Goal: Transaction & Acquisition: Purchase product/service

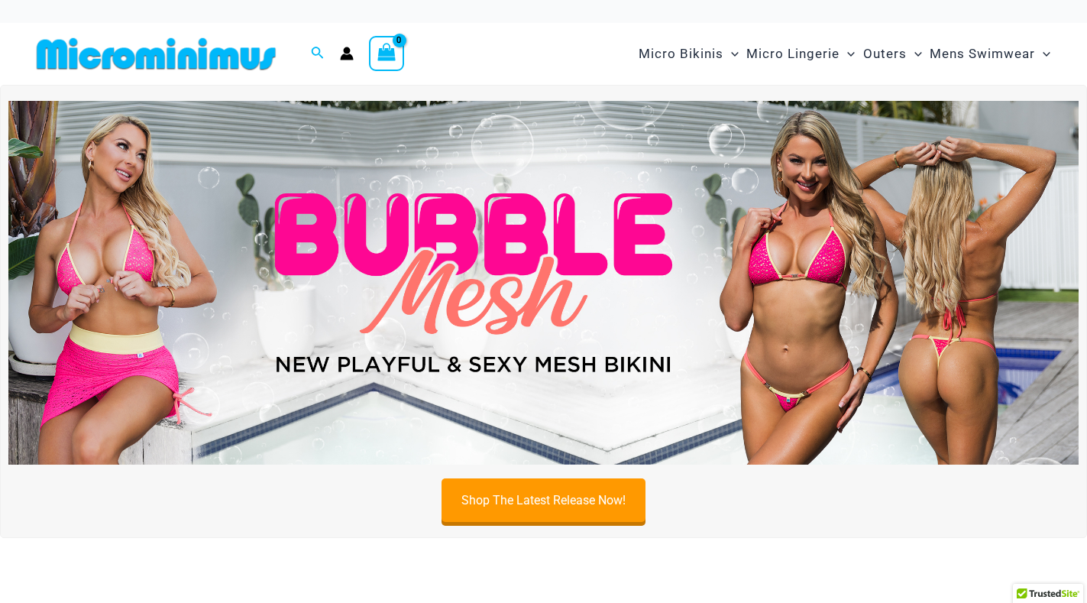
click at [575, 312] on img at bounding box center [543, 283] width 1070 height 364
click at [575, 313] on img at bounding box center [543, 283] width 1070 height 364
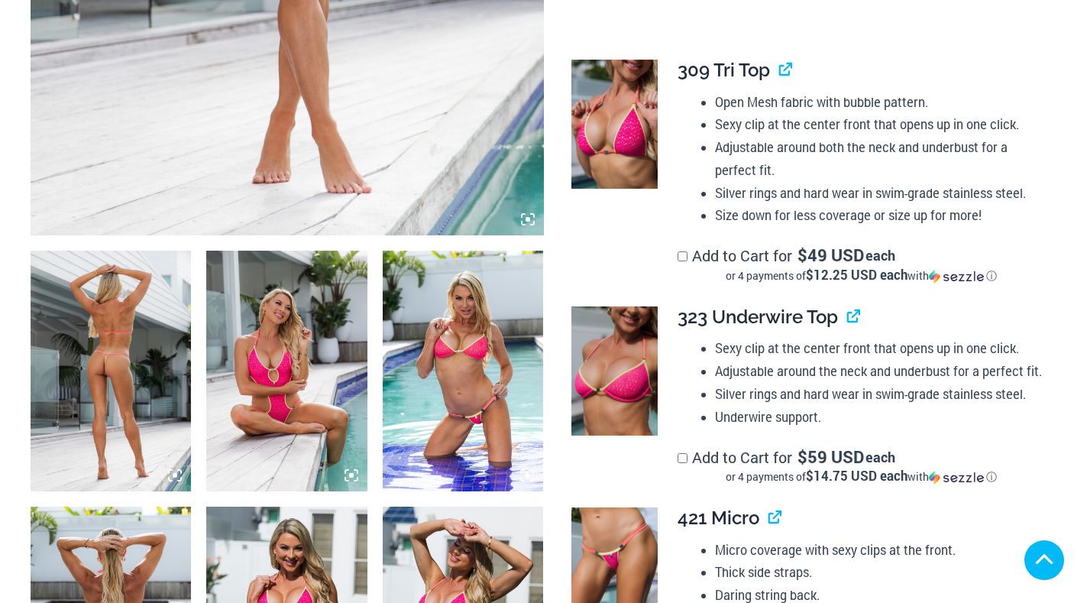
scroll to position [1222, 0]
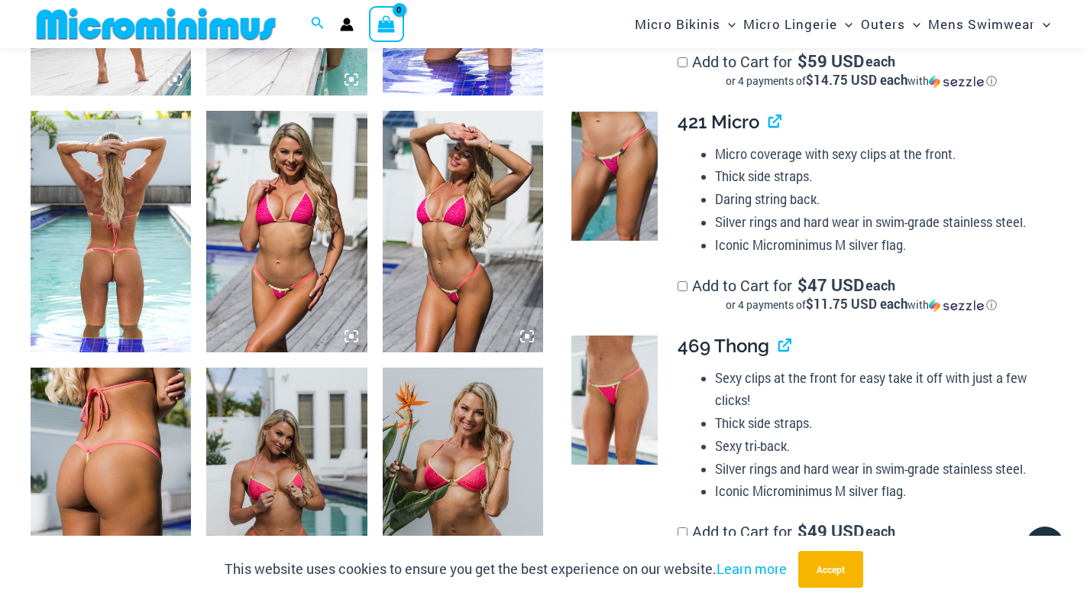
scroll to position [611, 0]
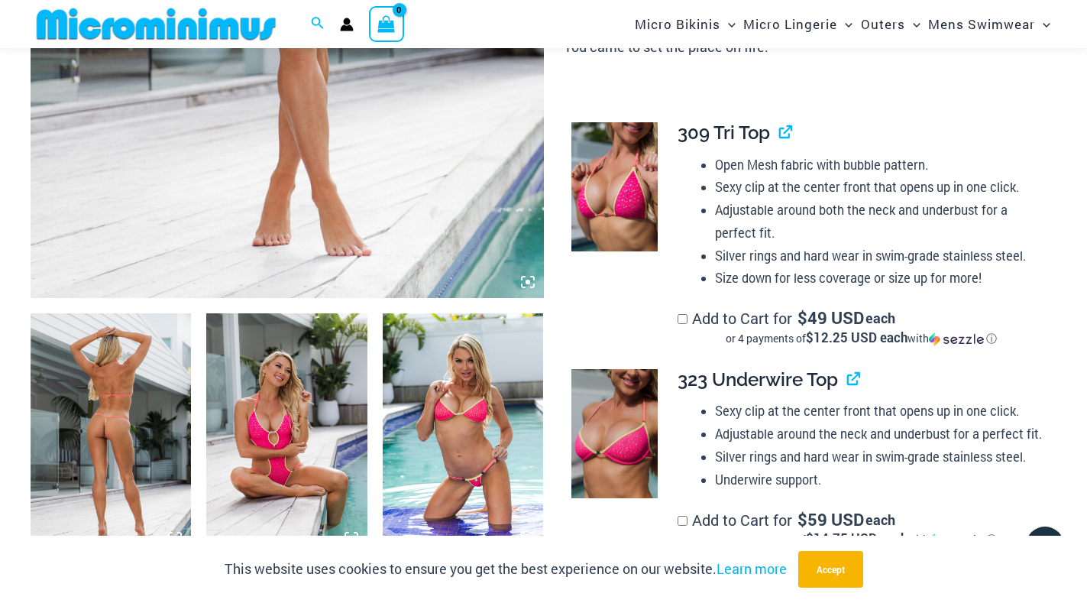
click at [111, 410] on img at bounding box center [111, 433] width 160 height 241
click at [111, 410] on div at bounding box center [543, 301] width 1087 height 603
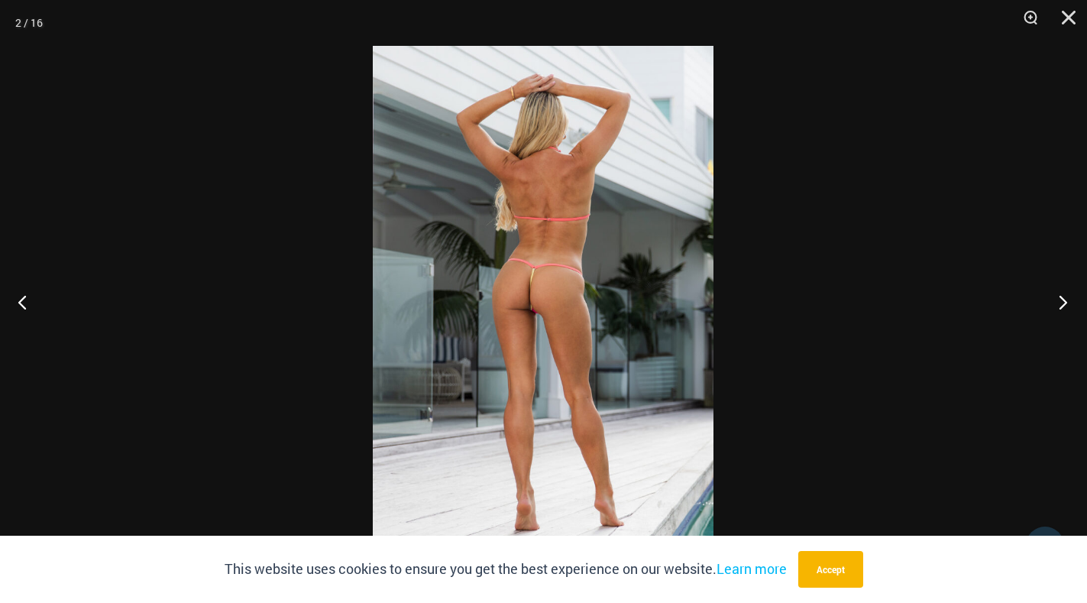
click at [1063, 303] on button "Next" at bounding box center [1058, 302] width 57 height 76
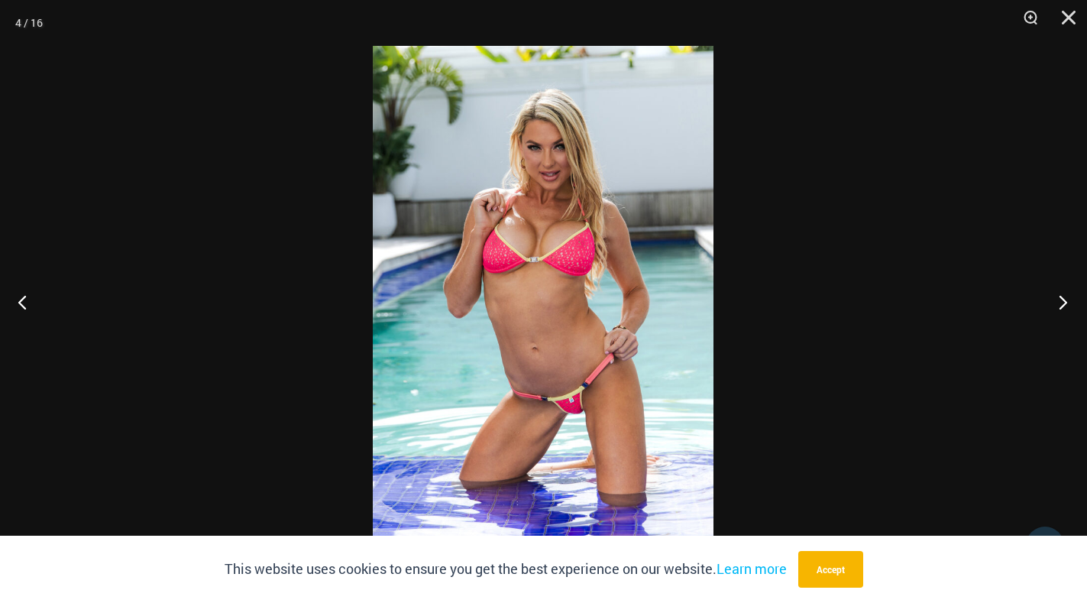
click at [1061, 303] on button "Next" at bounding box center [1058, 302] width 57 height 76
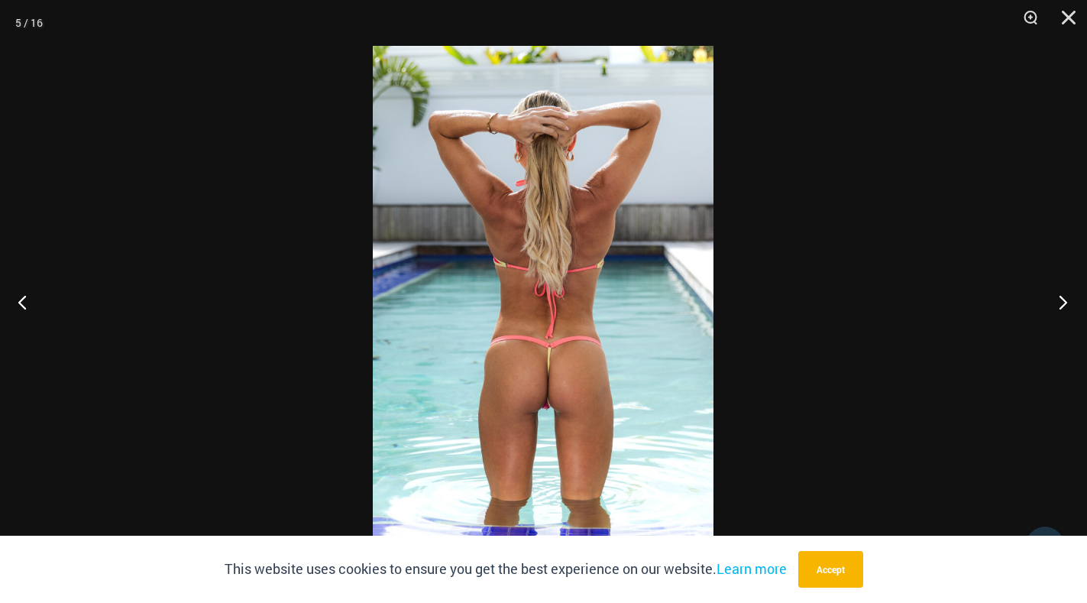
click at [1061, 303] on button "Next" at bounding box center [1058, 302] width 57 height 76
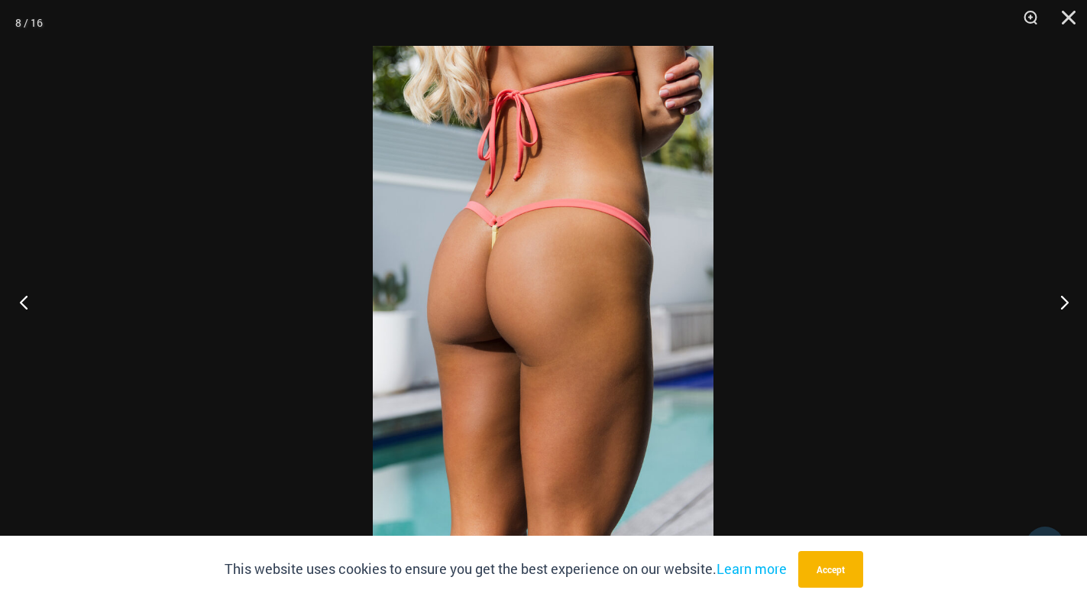
click at [29, 301] on button "Previous" at bounding box center [28, 302] width 57 height 76
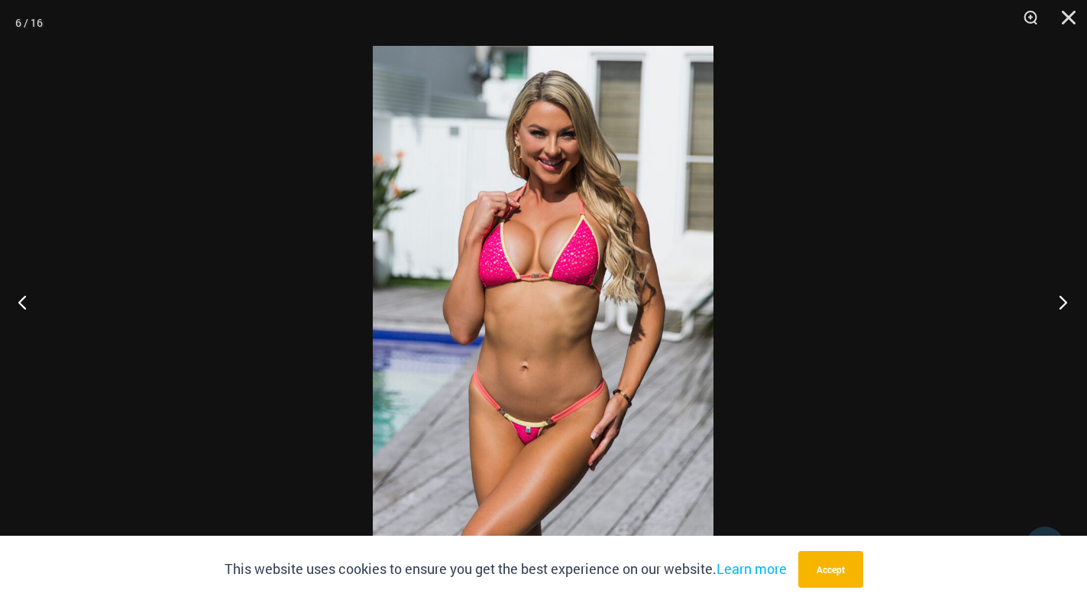
click at [1062, 301] on button "Next" at bounding box center [1058, 302] width 57 height 76
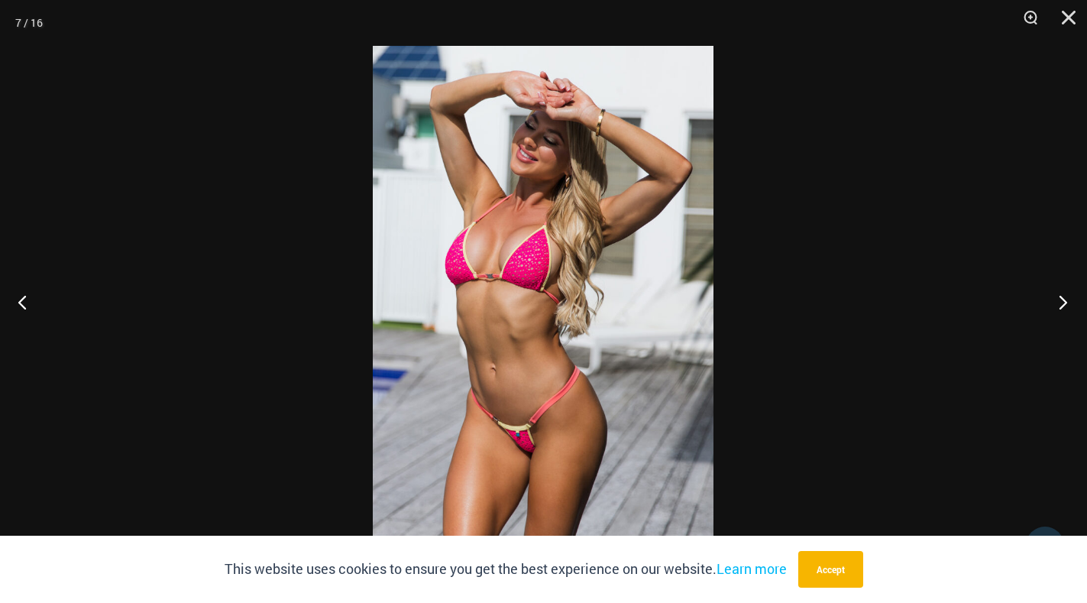
click at [1062, 301] on button "Next" at bounding box center [1058, 302] width 57 height 76
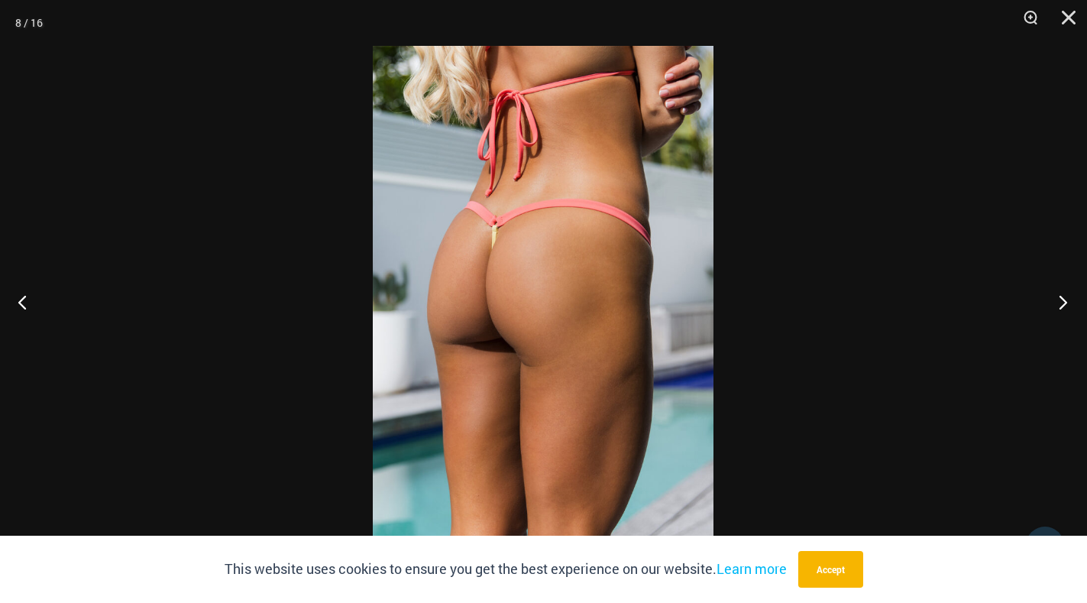
click at [1062, 301] on button "Next" at bounding box center [1058, 302] width 57 height 76
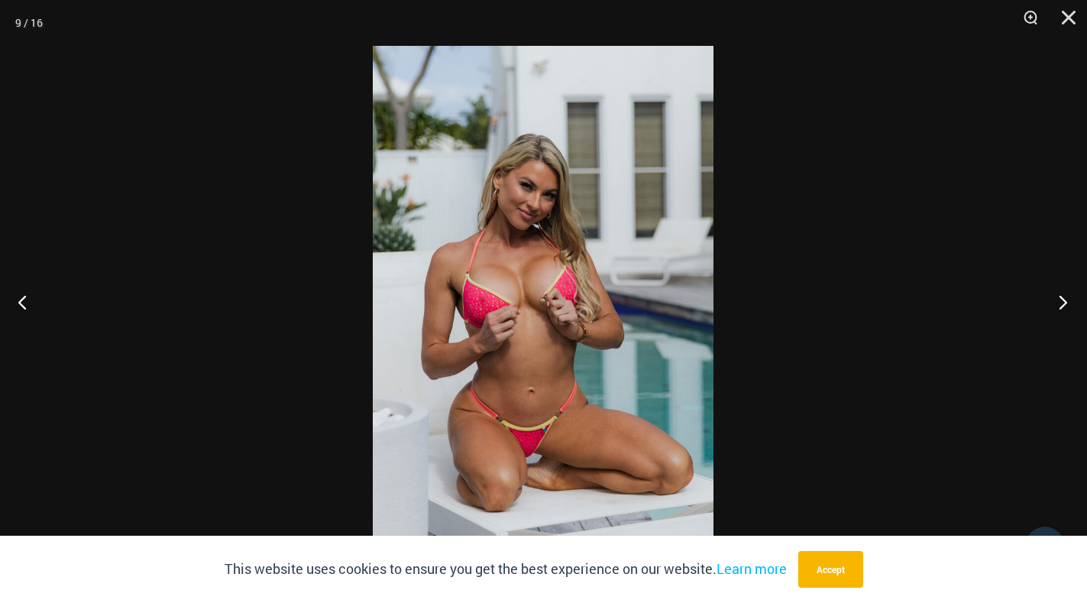
click at [1062, 301] on button "Next" at bounding box center [1058, 302] width 57 height 76
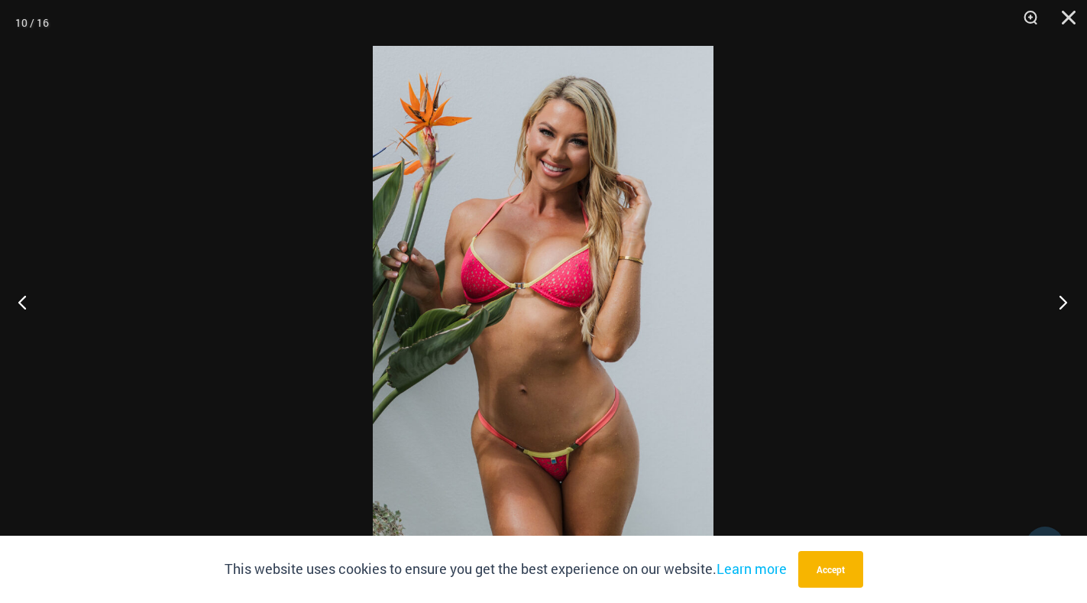
click at [1062, 301] on button "Next" at bounding box center [1058, 302] width 57 height 76
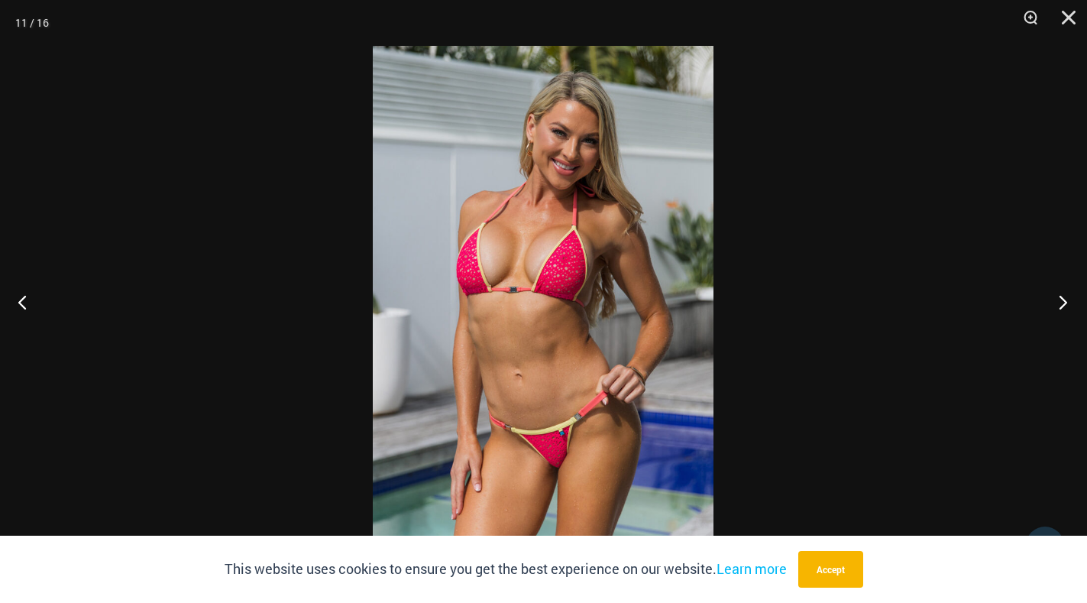
click at [1062, 301] on button "Next" at bounding box center [1058, 302] width 57 height 76
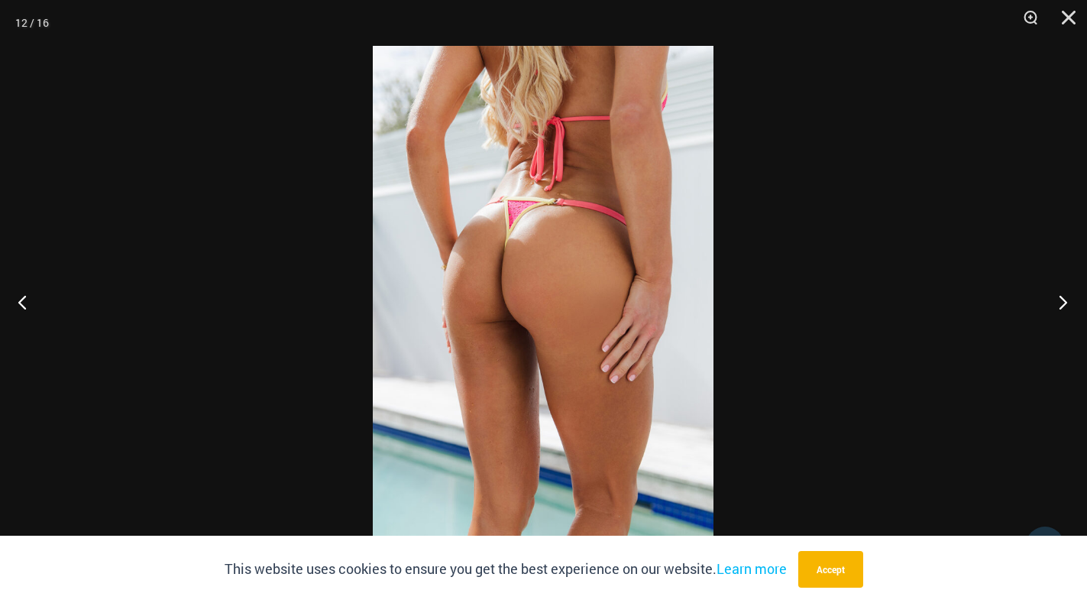
click at [1062, 301] on button "Next" at bounding box center [1058, 302] width 57 height 76
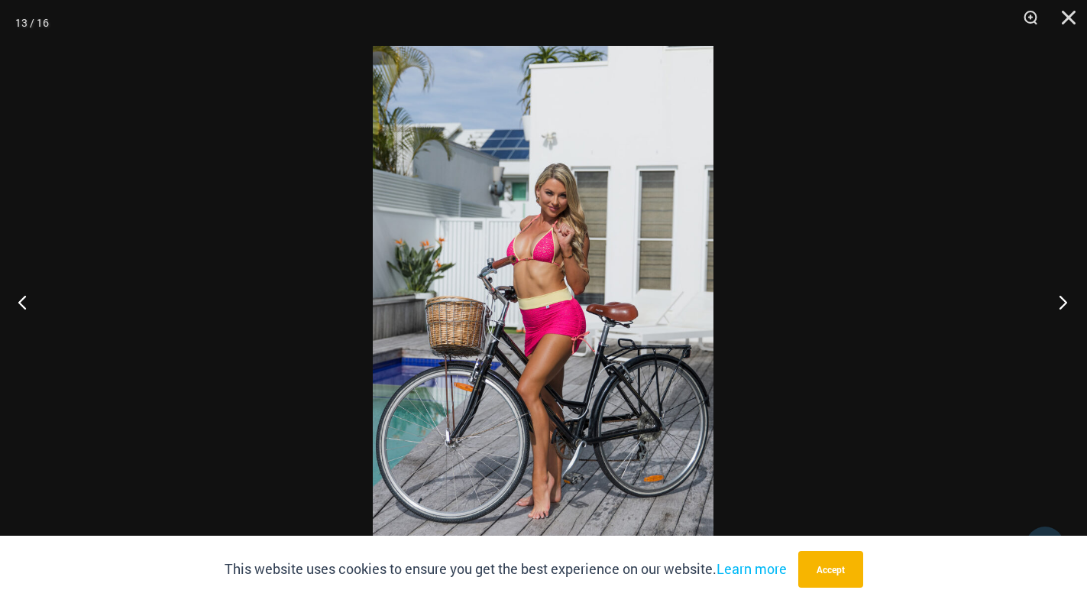
click at [1064, 297] on button "Next" at bounding box center [1058, 302] width 57 height 76
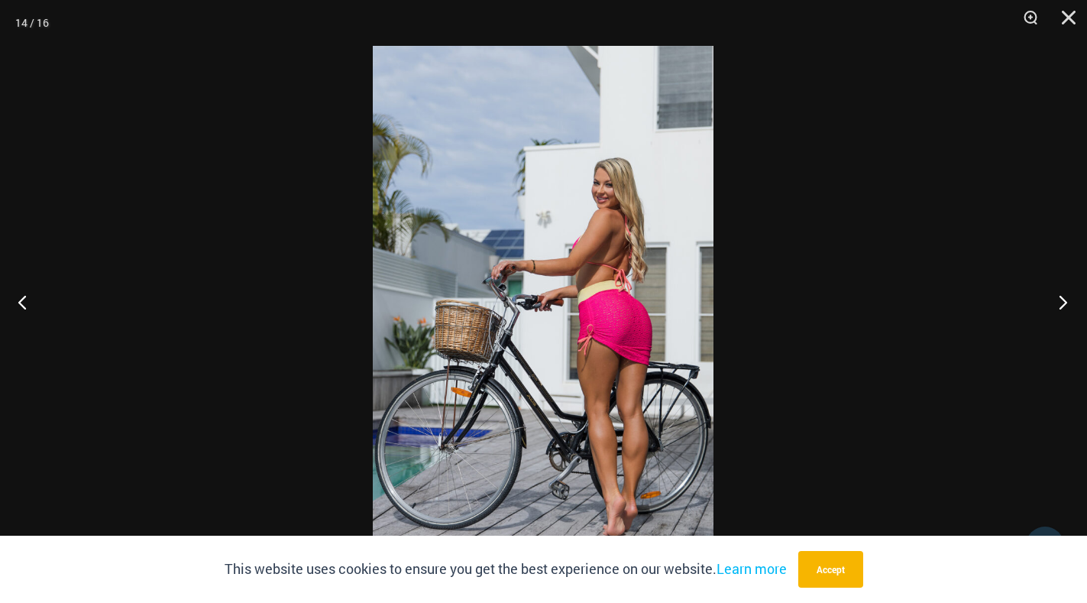
click at [1064, 297] on button "Next" at bounding box center [1058, 302] width 57 height 76
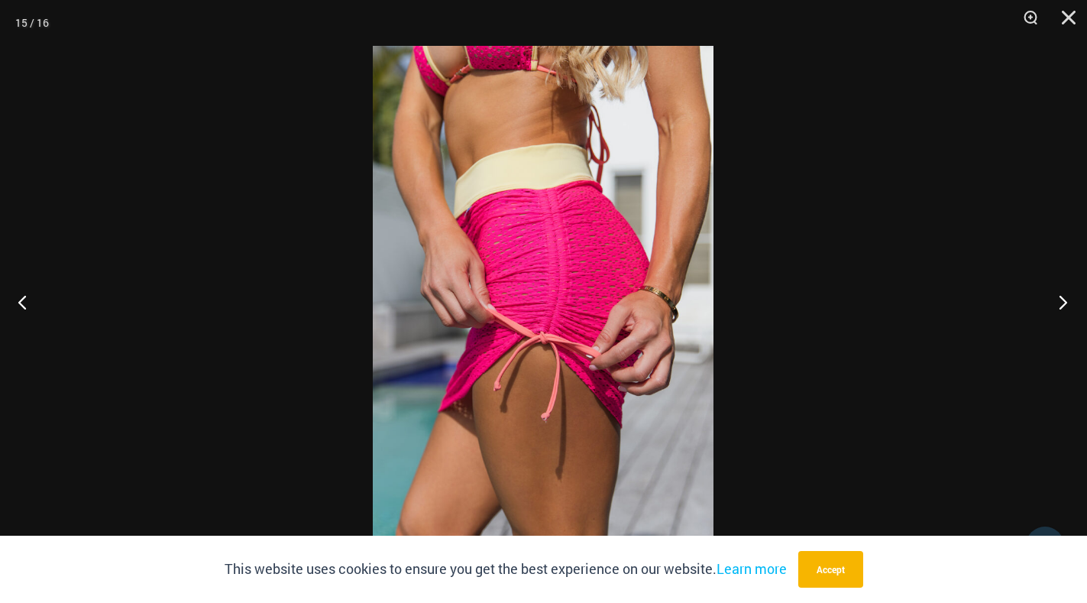
click at [1064, 297] on button "Next" at bounding box center [1058, 302] width 57 height 76
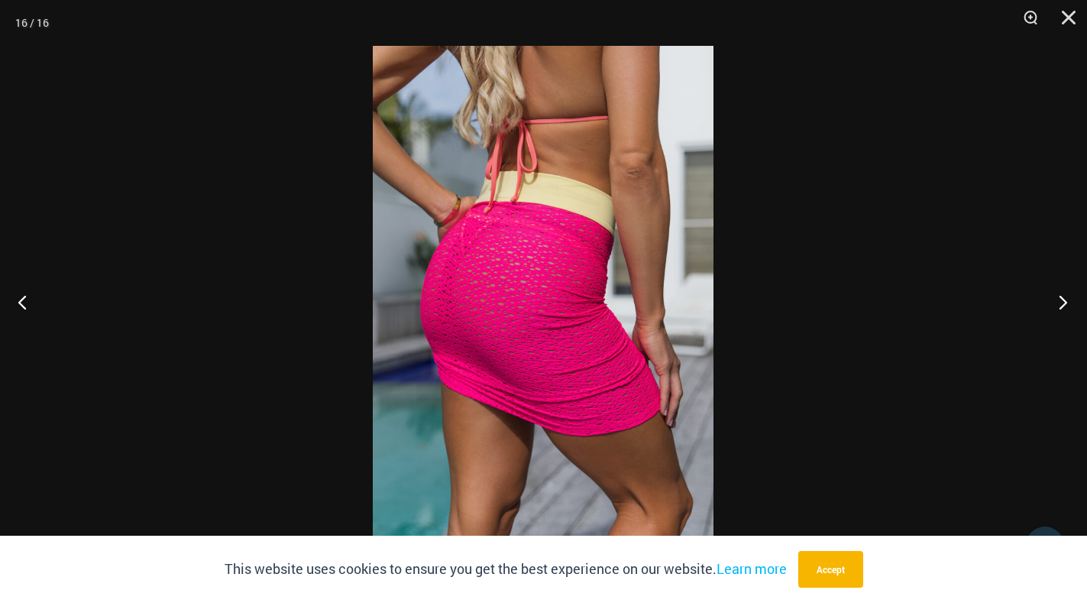
click at [1064, 297] on button "Next" at bounding box center [1058, 302] width 57 height 76
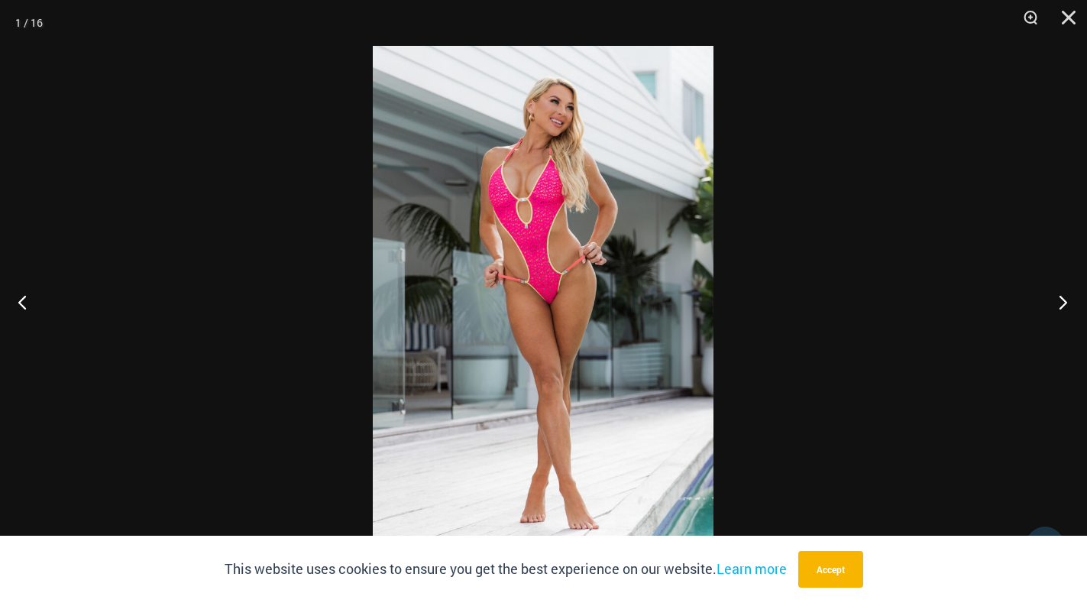
click at [1064, 297] on button "Next" at bounding box center [1058, 302] width 57 height 76
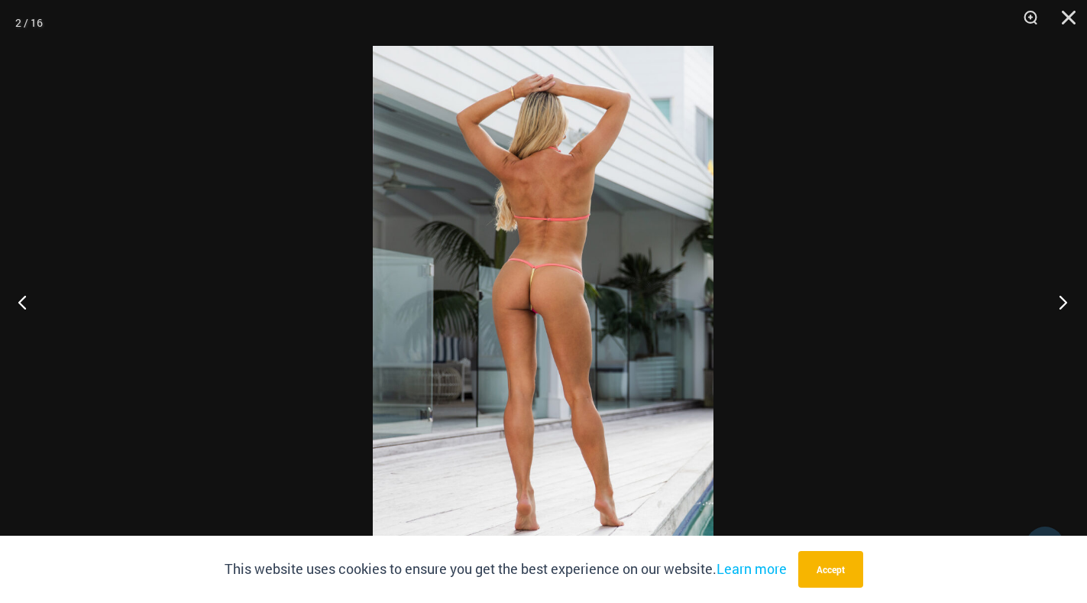
click at [1064, 297] on button "Next" at bounding box center [1058, 302] width 57 height 76
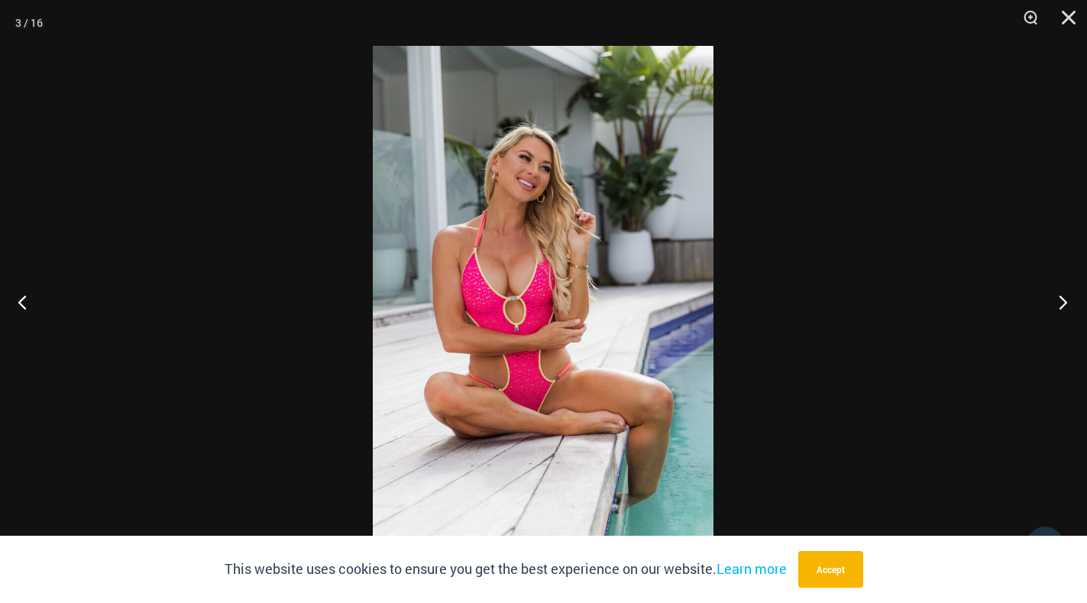
click at [1064, 297] on button "Next" at bounding box center [1058, 302] width 57 height 76
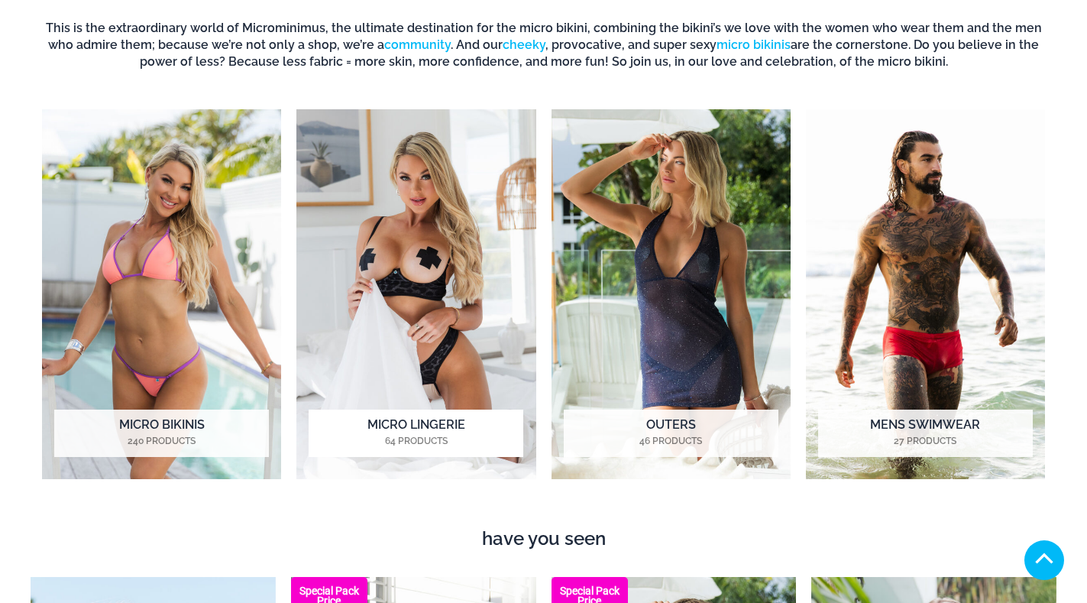
scroll to position [993, 0]
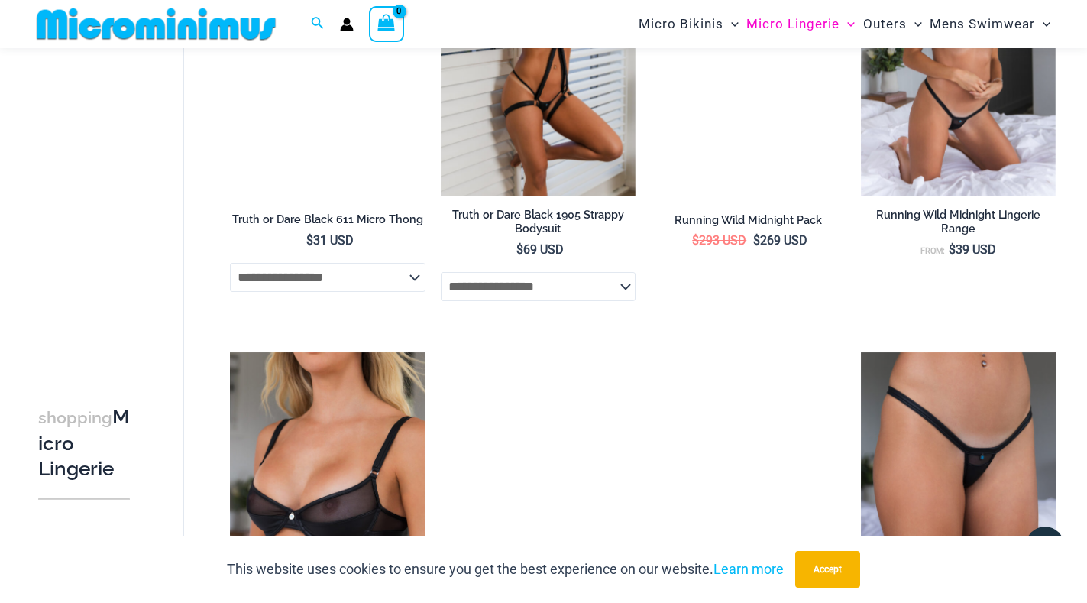
scroll to position [1218, 0]
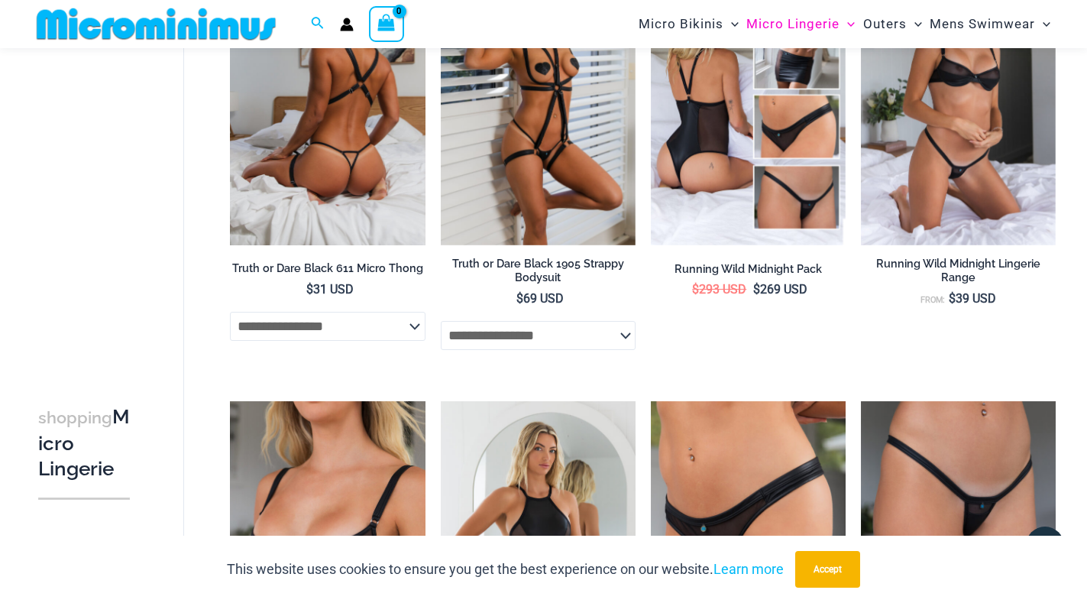
click at [351, 156] on img at bounding box center [327, 99] width 195 height 293
